Goal: Information Seeking & Learning: Understand process/instructions

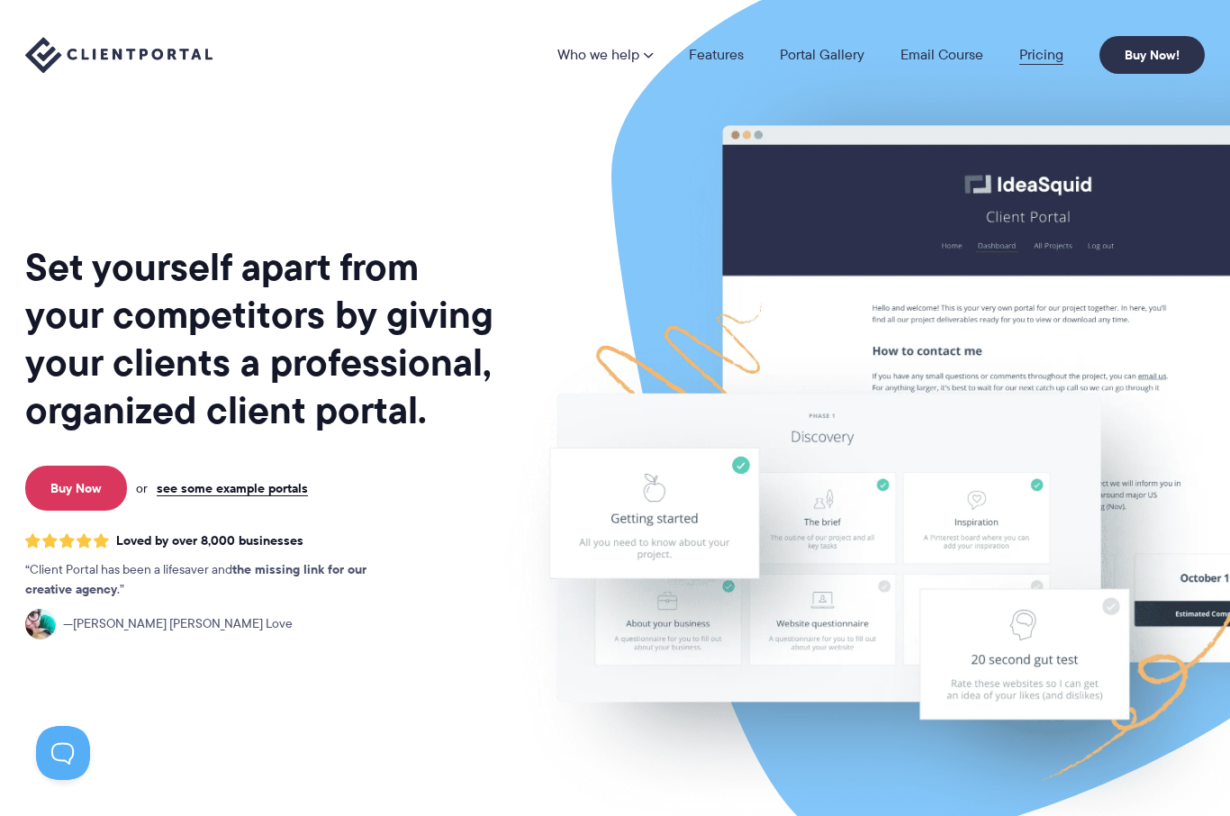
click at [1044, 53] on link "Pricing" at bounding box center [1041, 55] width 44 height 14
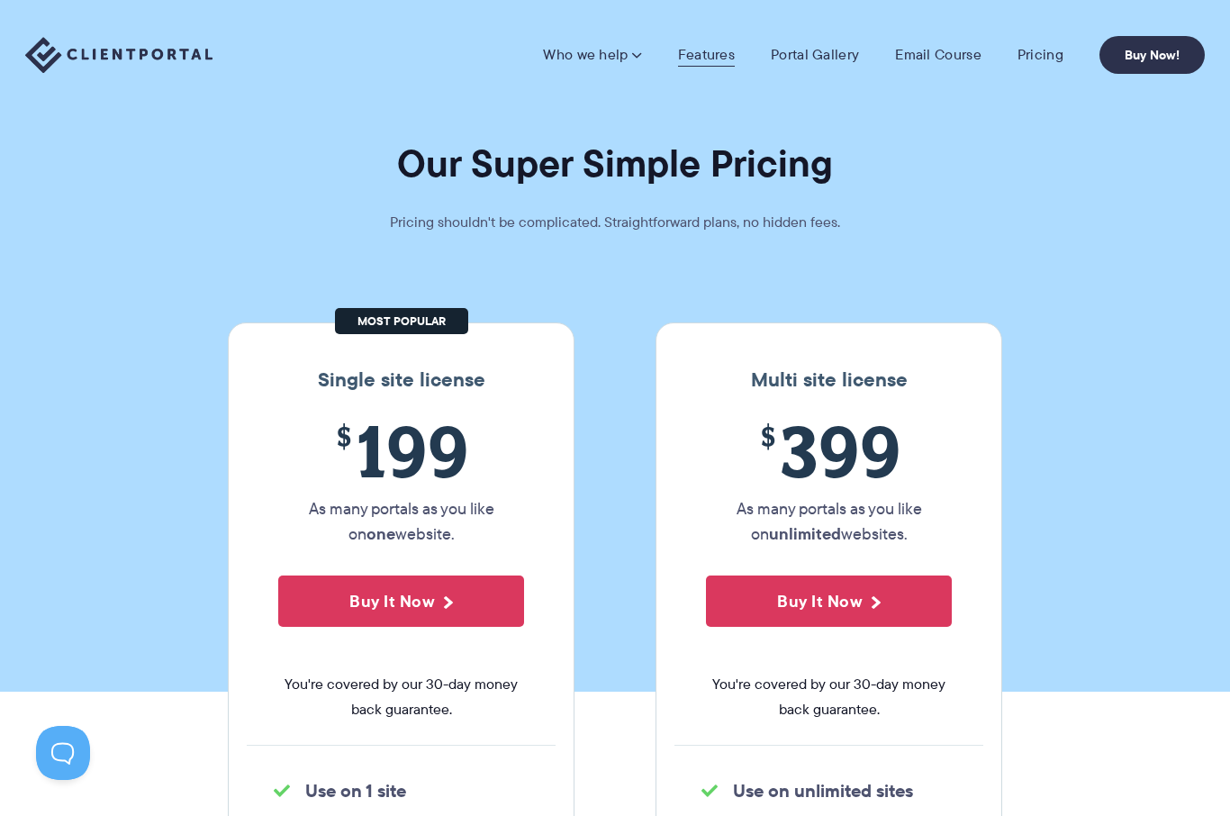
click at [727, 58] on link "Features" at bounding box center [706, 55] width 57 height 18
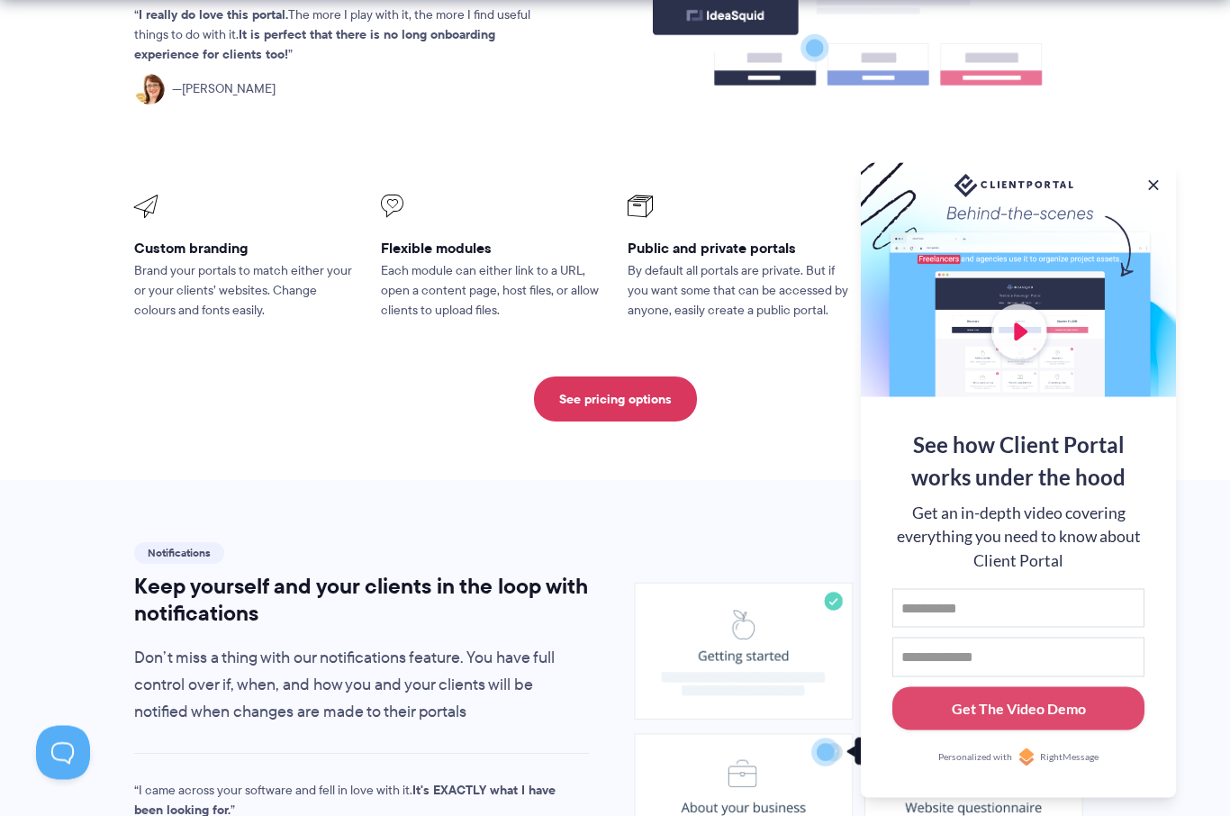
scroll to position [838, 0]
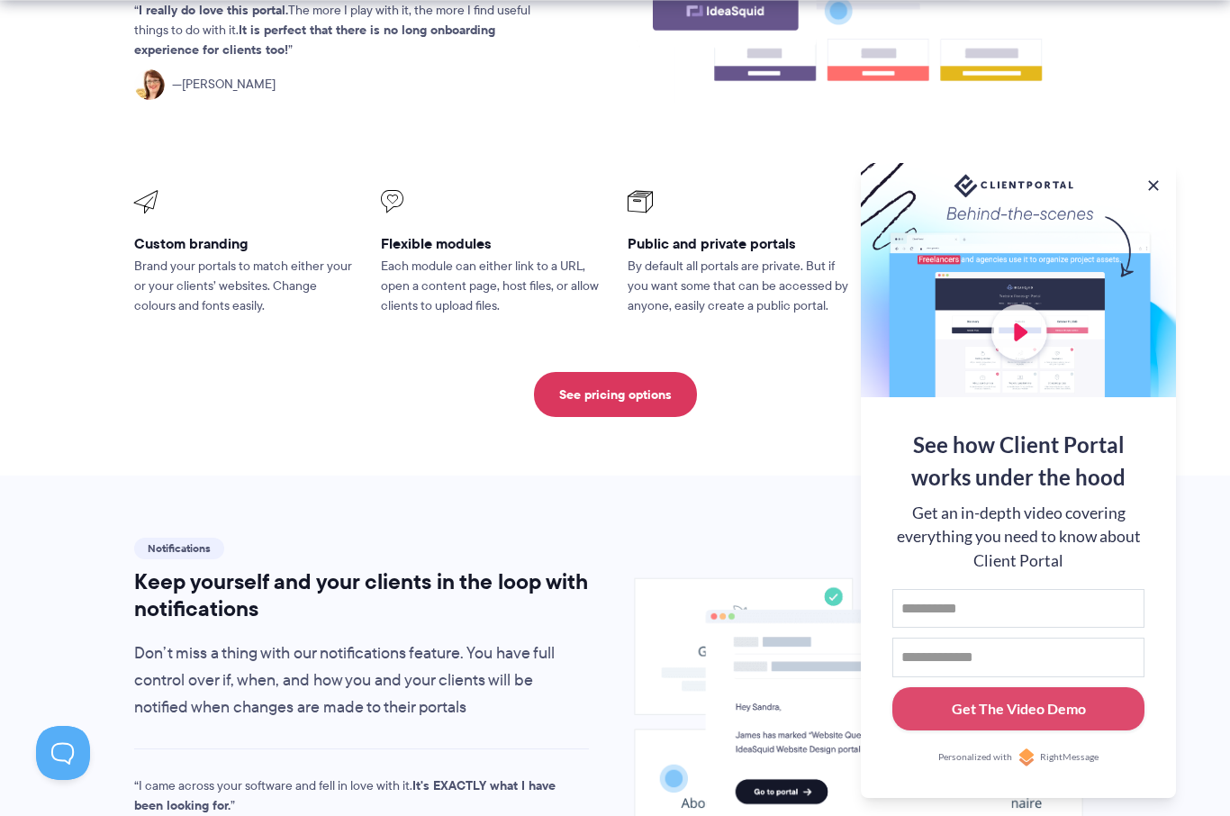
click at [1155, 195] on button at bounding box center [1154, 186] width 18 height 18
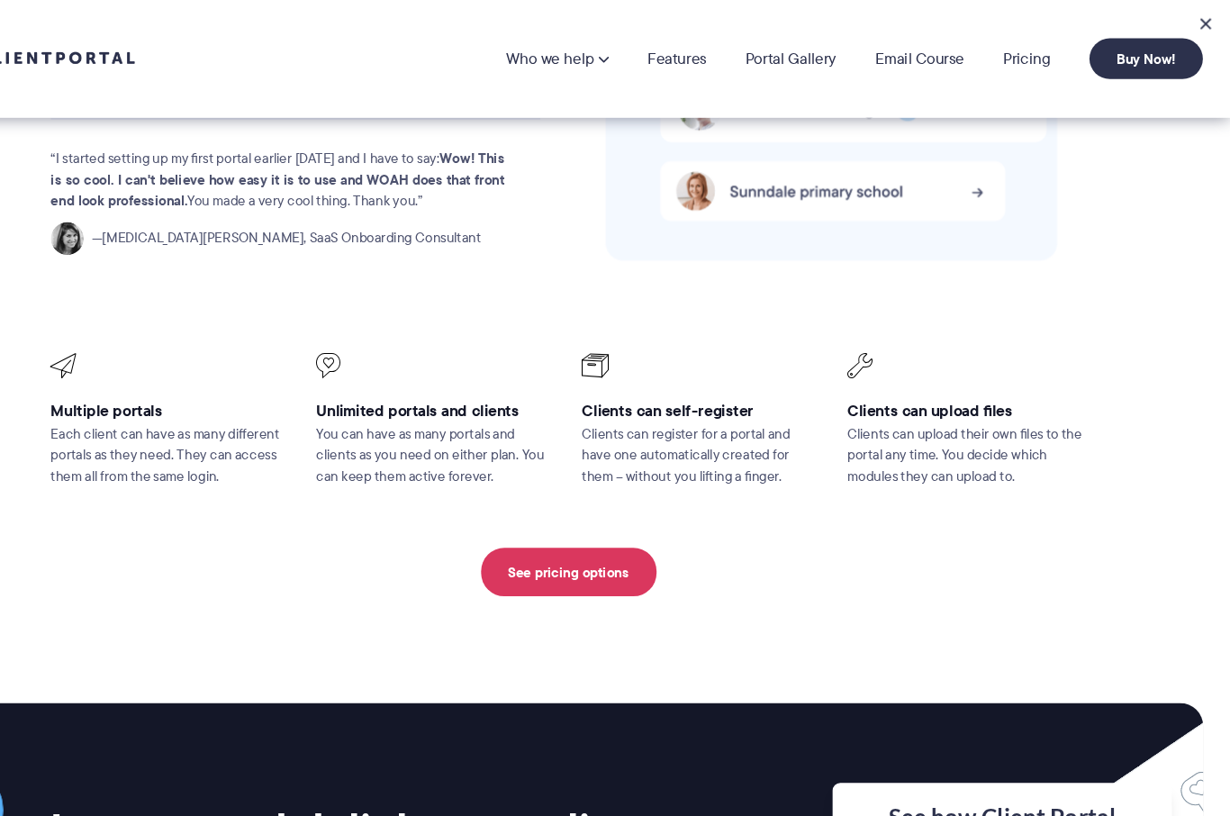
scroll to position [3947, 0]
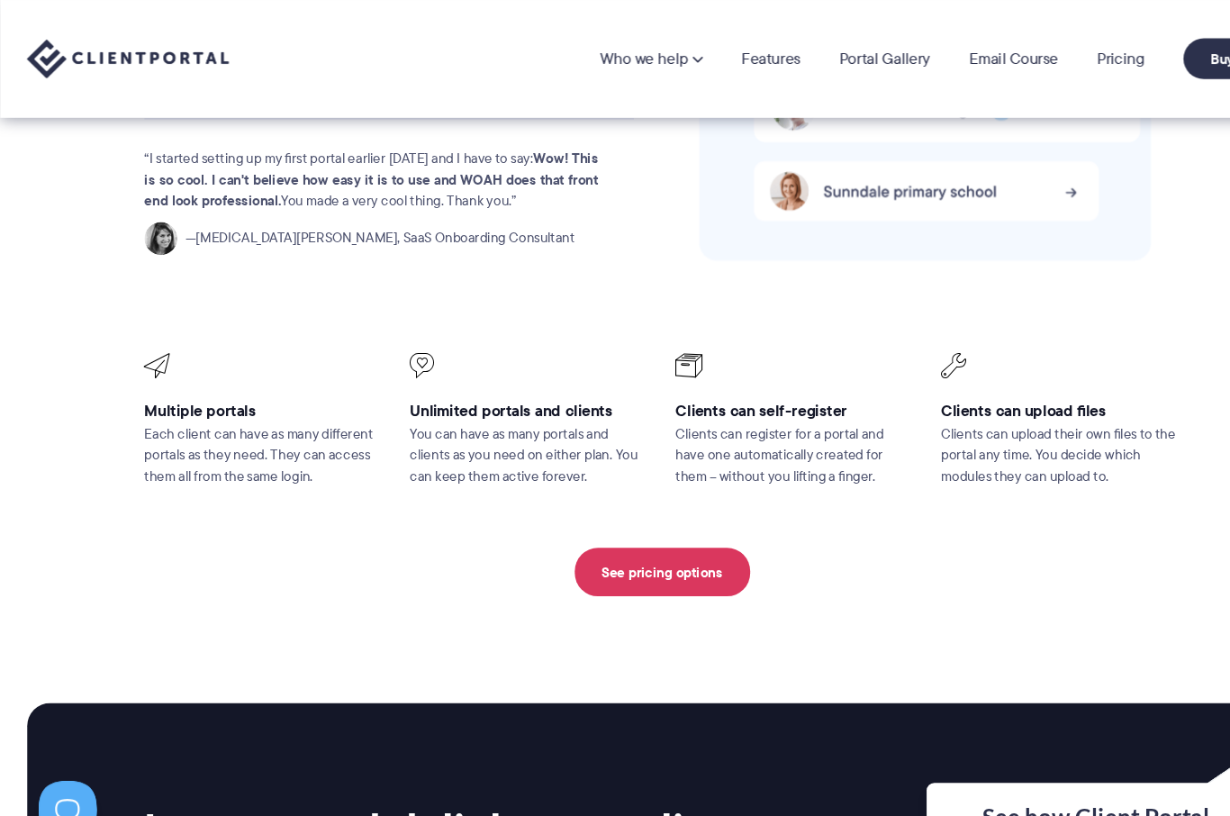
click at [655, 54] on li "Who we help Who we help View pricing Agencies See how Client Portal can help gi…" at bounding box center [604, 55] width 131 height 14
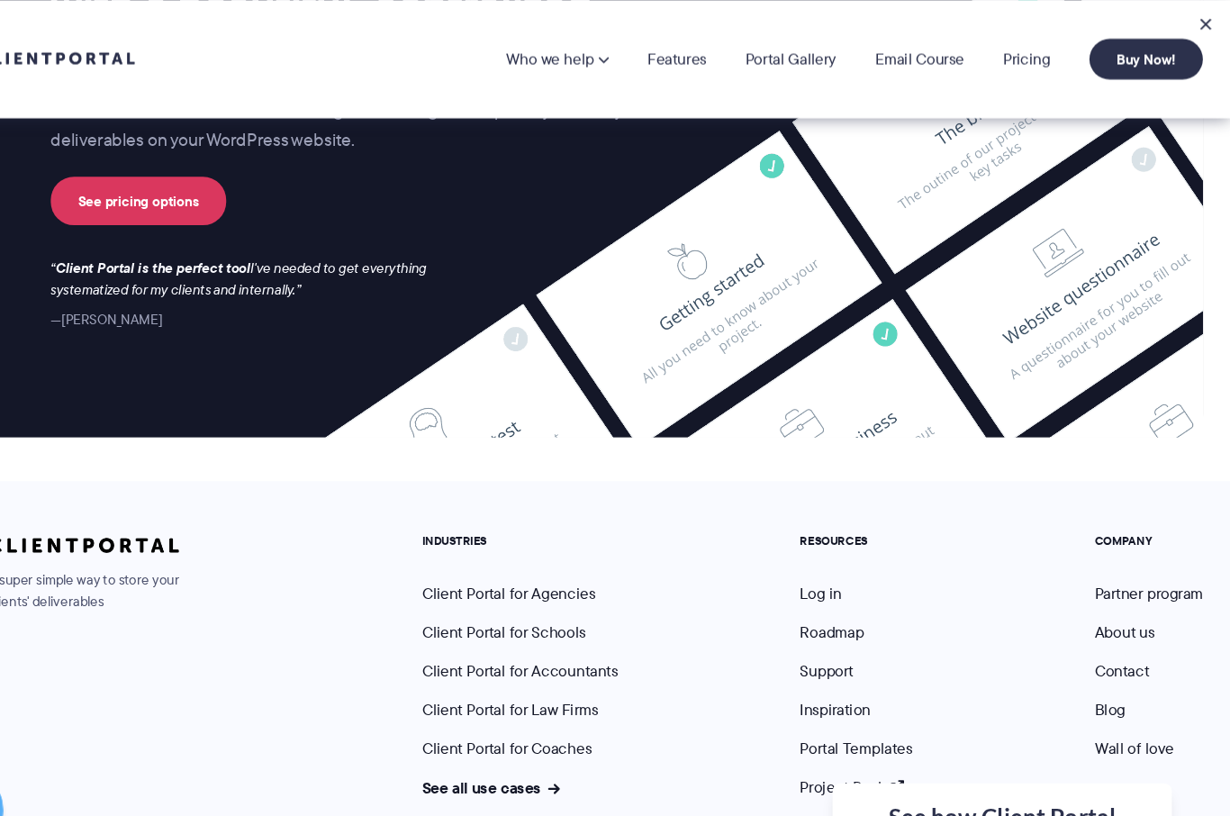
scroll to position [4764, 0]
click at [830, 612] on link "Support" at bounding box center [855, 622] width 50 height 21
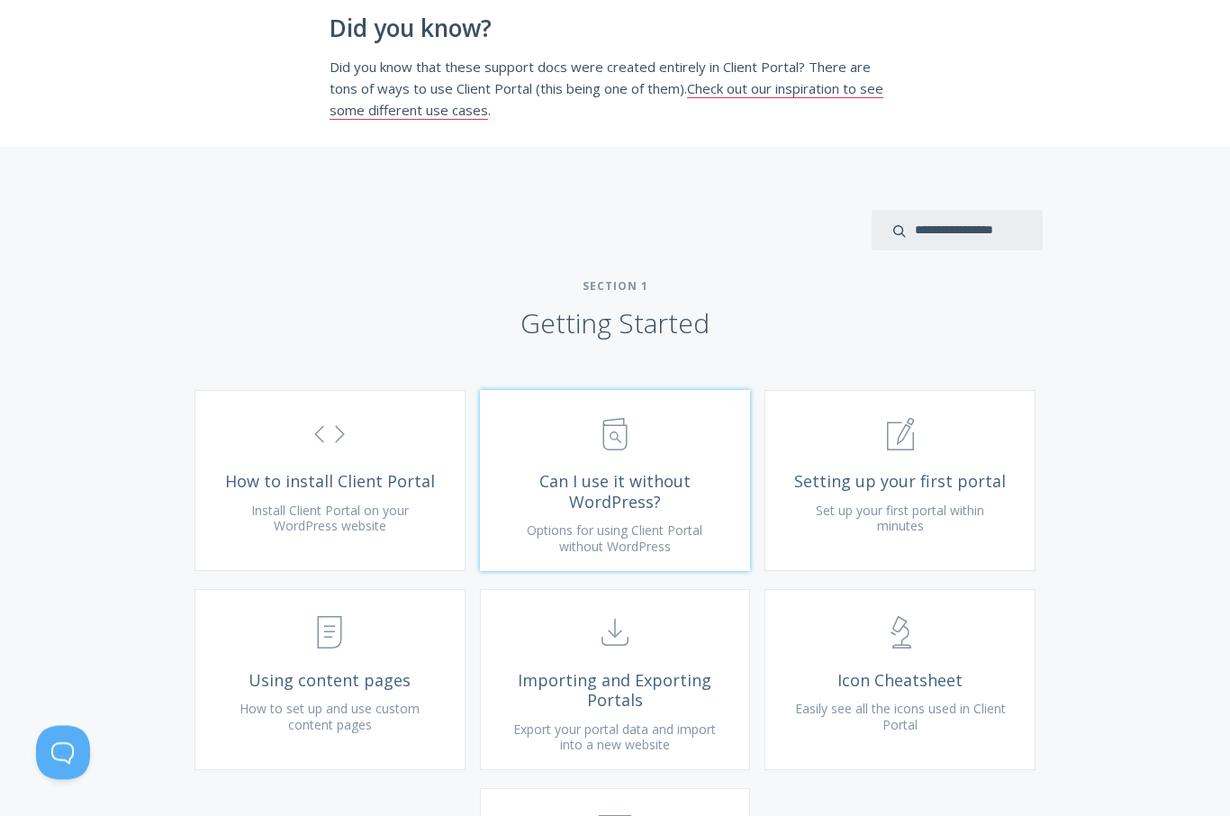
scroll to position [369, 0]
click at [411, 526] on link ".st0{fill:none;stroke:#000000;stroke-width:2;stroke-miterlimit:10;} Untitled-16…" at bounding box center [330, 480] width 271 height 181
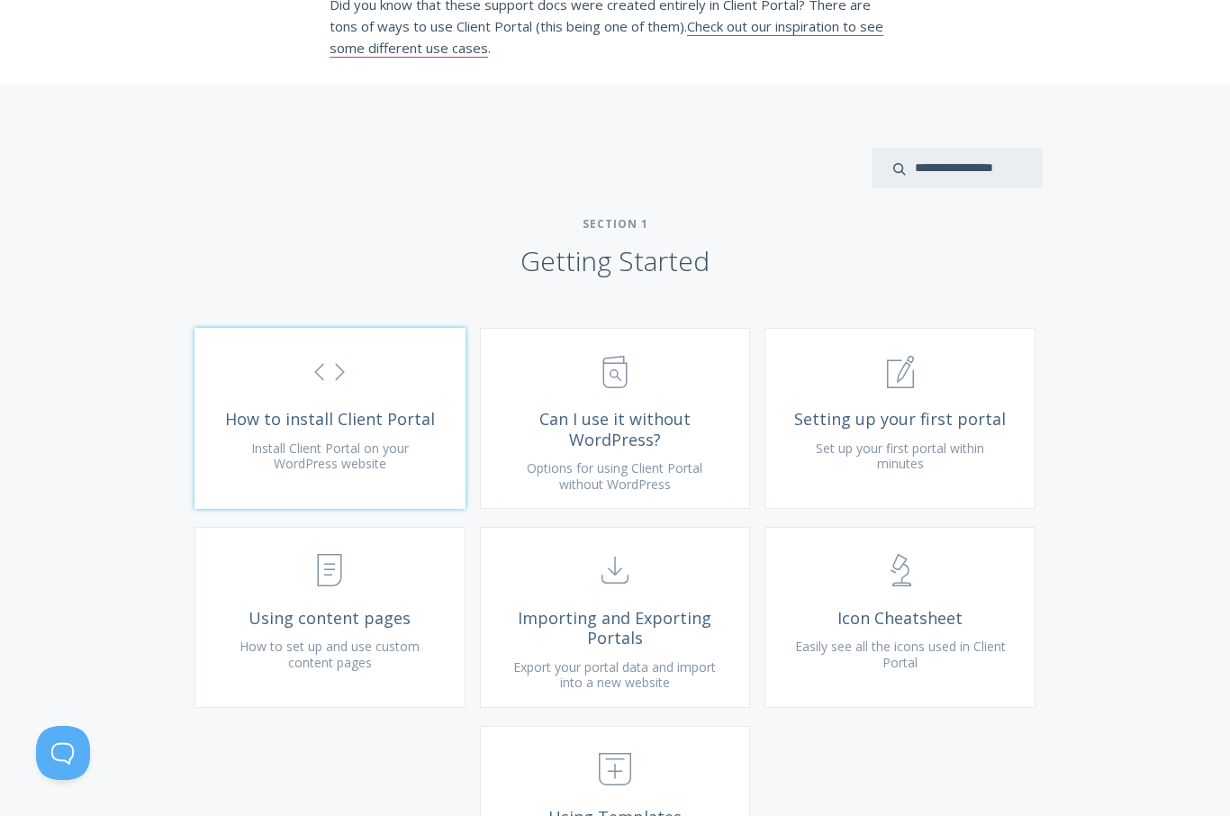
click at [426, 430] on span "How to install Client Portal" at bounding box center [329, 419] width 215 height 21
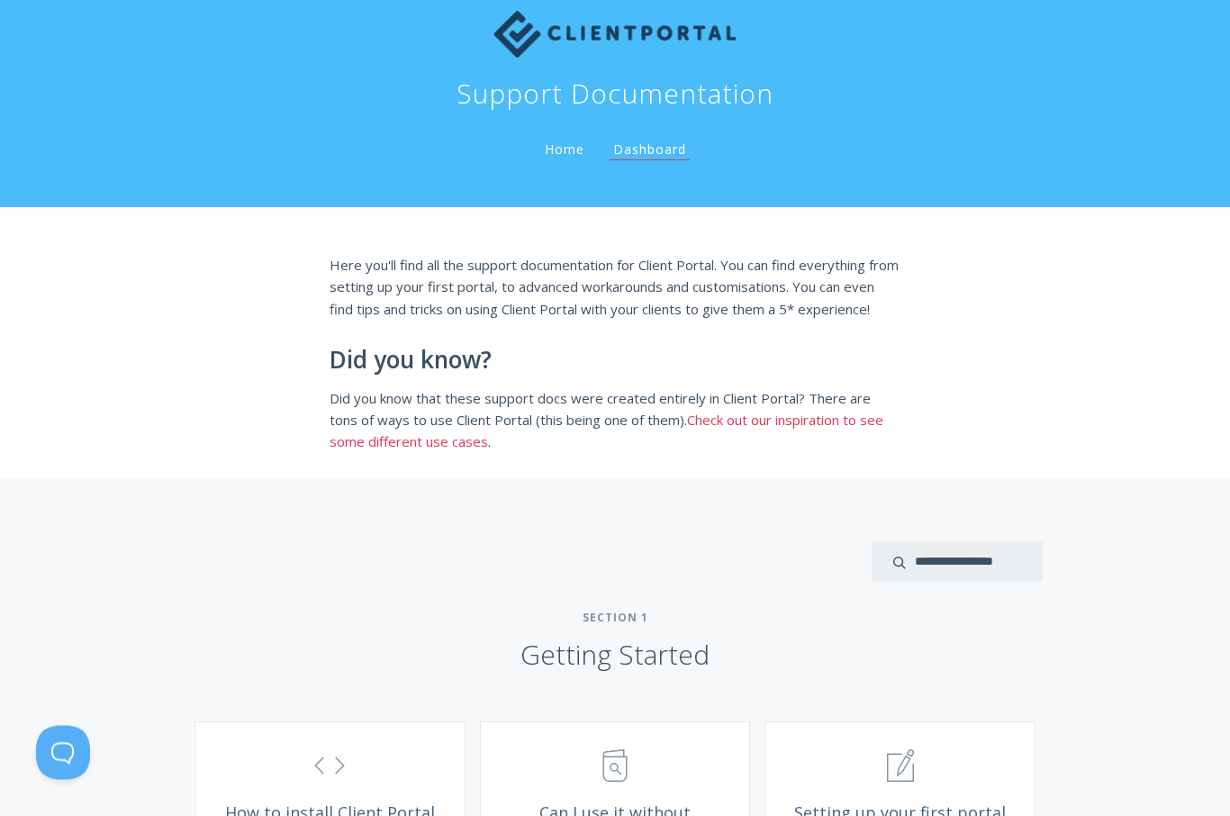
scroll to position [0, 0]
